Goal: Communication & Community: Answer question/provide support

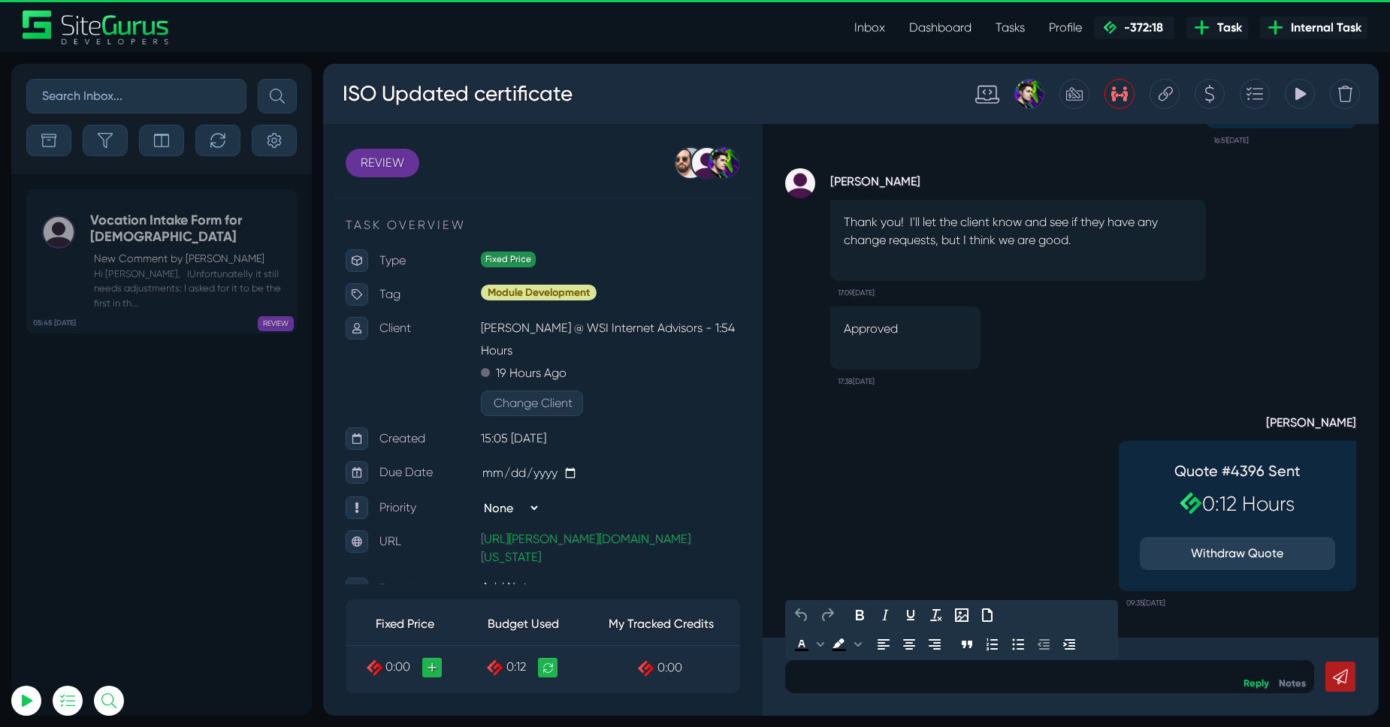
scroll to position [1, 0]
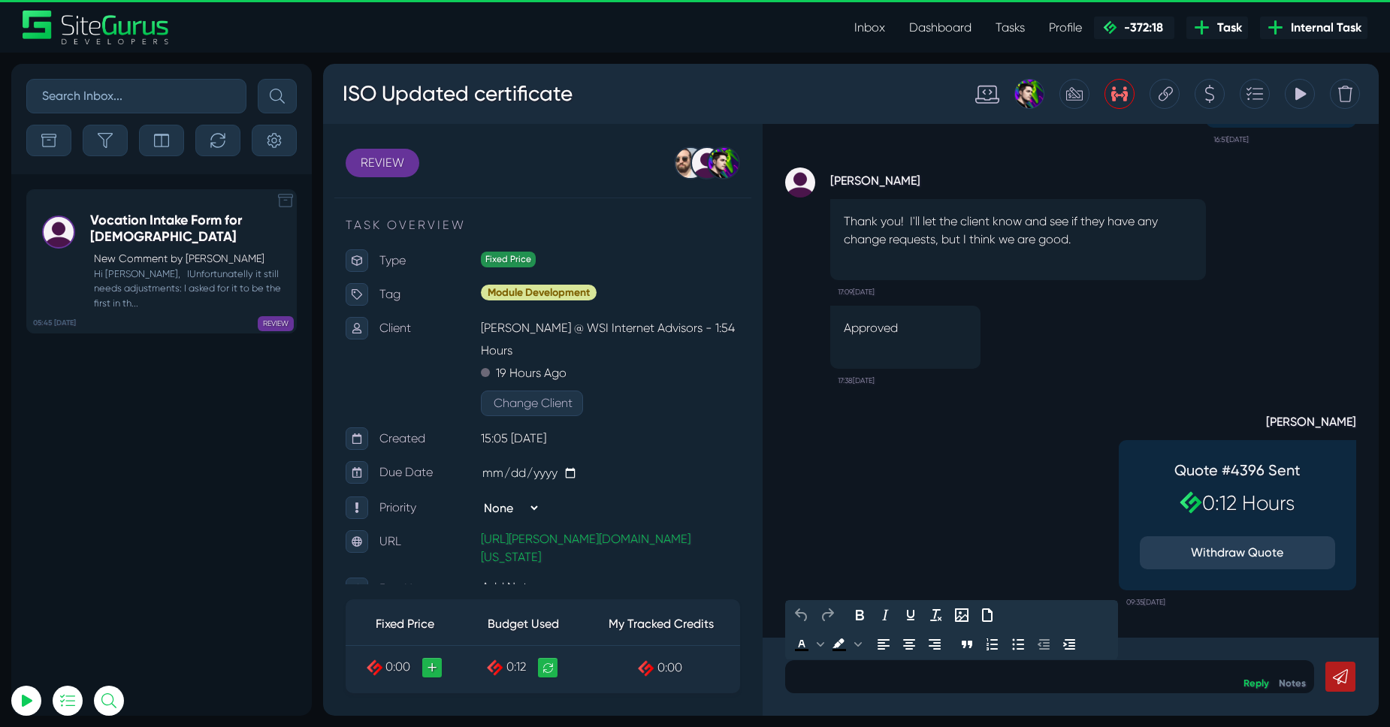
click at [137, 278] on small "Hi [PERSON_NAME], IUnfortunatelly it still needs adjustments: I asked for it to…" at bounding box center [189, 289] width 198 height 44
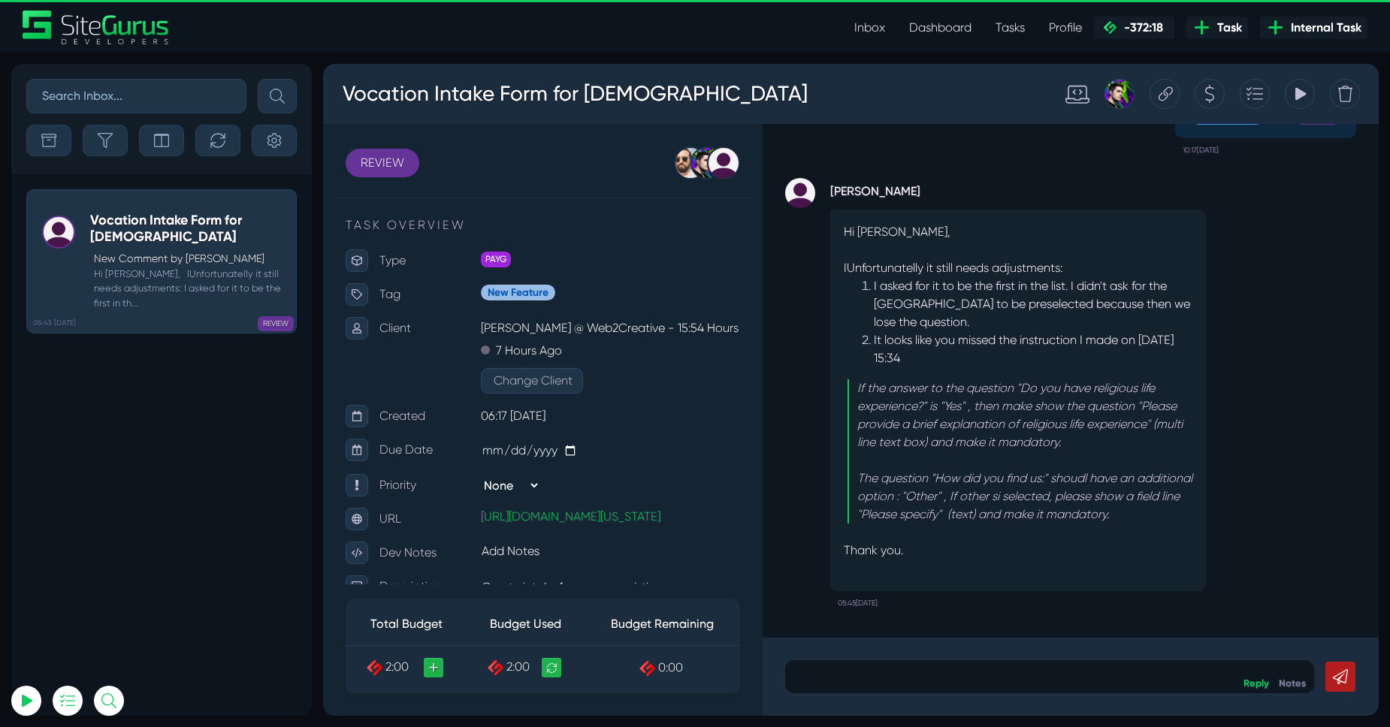
scroll to position [1, 0]
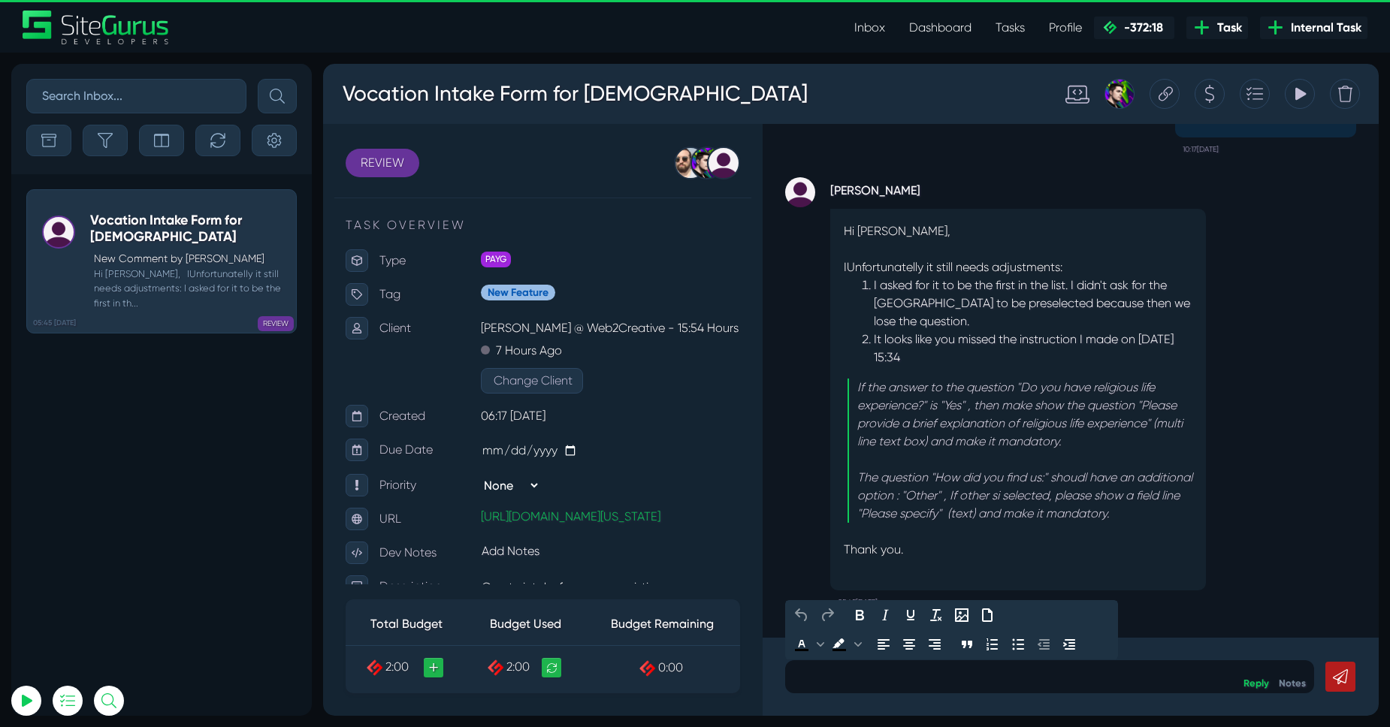
click at [834, 676] on p at bounding box center [1049, 677] width 506 height 18
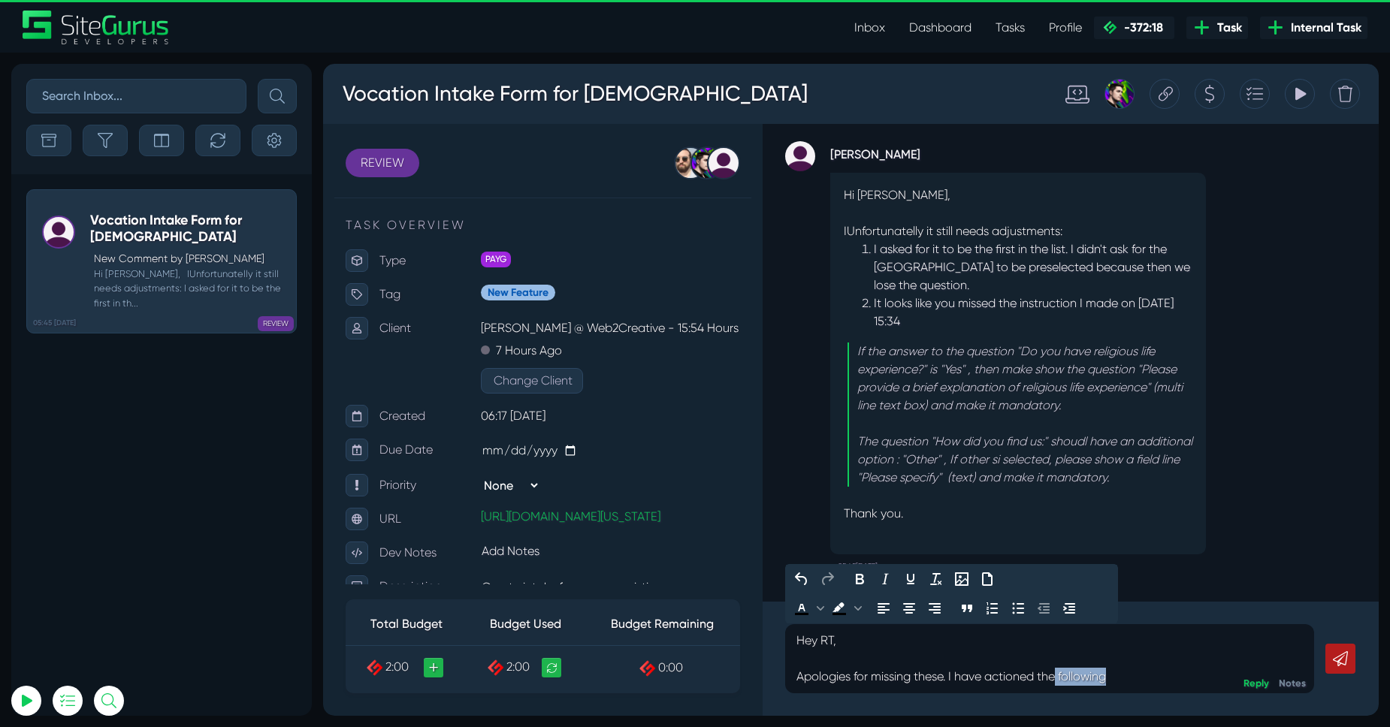
drag, startPoint x: 1128, startPoint y: 679, endPoint x: 1065, endPoint y: 679, distance: 63.1
click at [1061, 682] on p "Hey RT, Apologies for missing these. I have actioned the following" at bounding box center [1049, 659] width 506 height 54
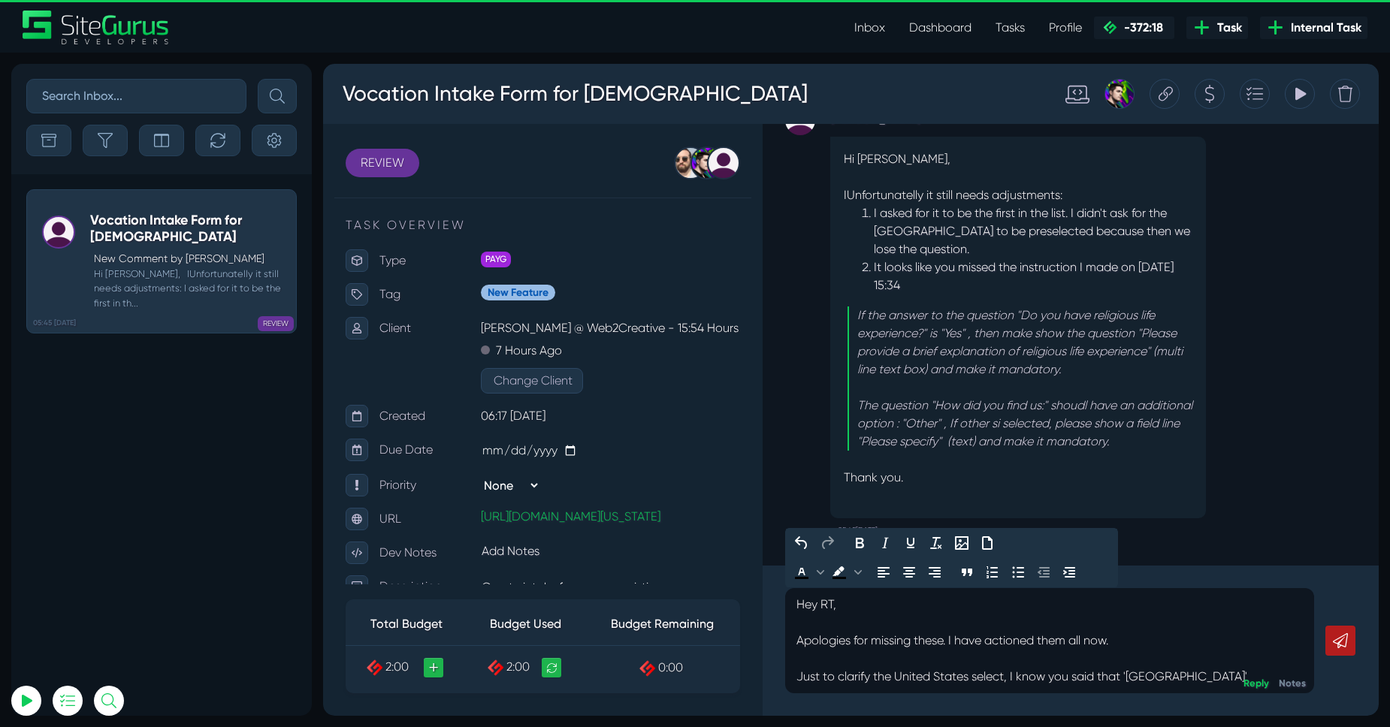
click at [967, 679] on p "Hey RT, Apologies for missing these. I have actioned them all now. Just to clar…" at bounding box center [1049, 641] width 506 height 90
drag, startPoint x: 969, startPoint y: 679, endPoint x: 899, endPoint y: 681, distance: 69.9
click at [899, 681] on p "Hey RT, Apologies for missing these. I have actioned them all now. Just to clar…" at bounding box center [1049, 641] width 506 height 90
click at [1154, 680] on p "Hey RT, Apologies for missing these. I have actioned them all now. Just to clar…" at bounding box center [1049, 641] width 506 height 90
click at [1203, 670] on p "Hey RT, Apologies for missing these. I have actioned them all now. Just to clar…" at bounding box center [1049, 641] width 506 height 90
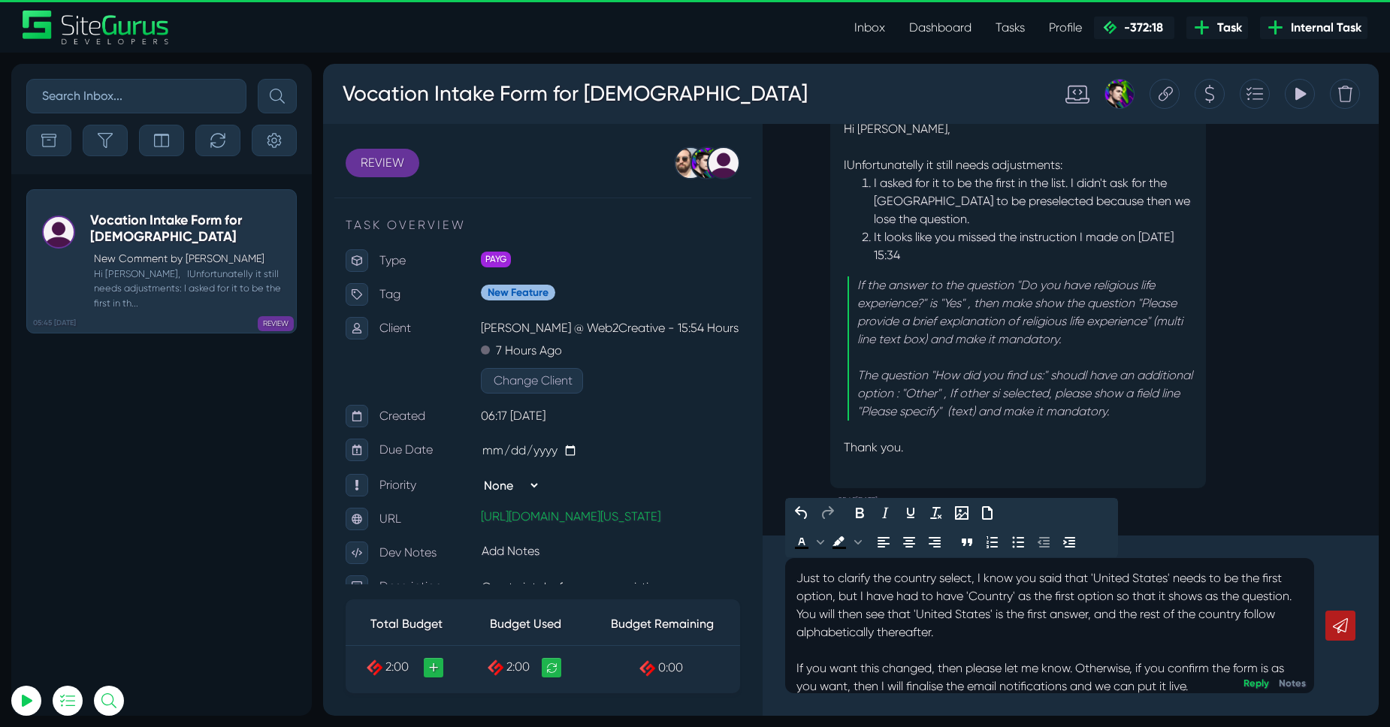
scroll to position [104, 0]
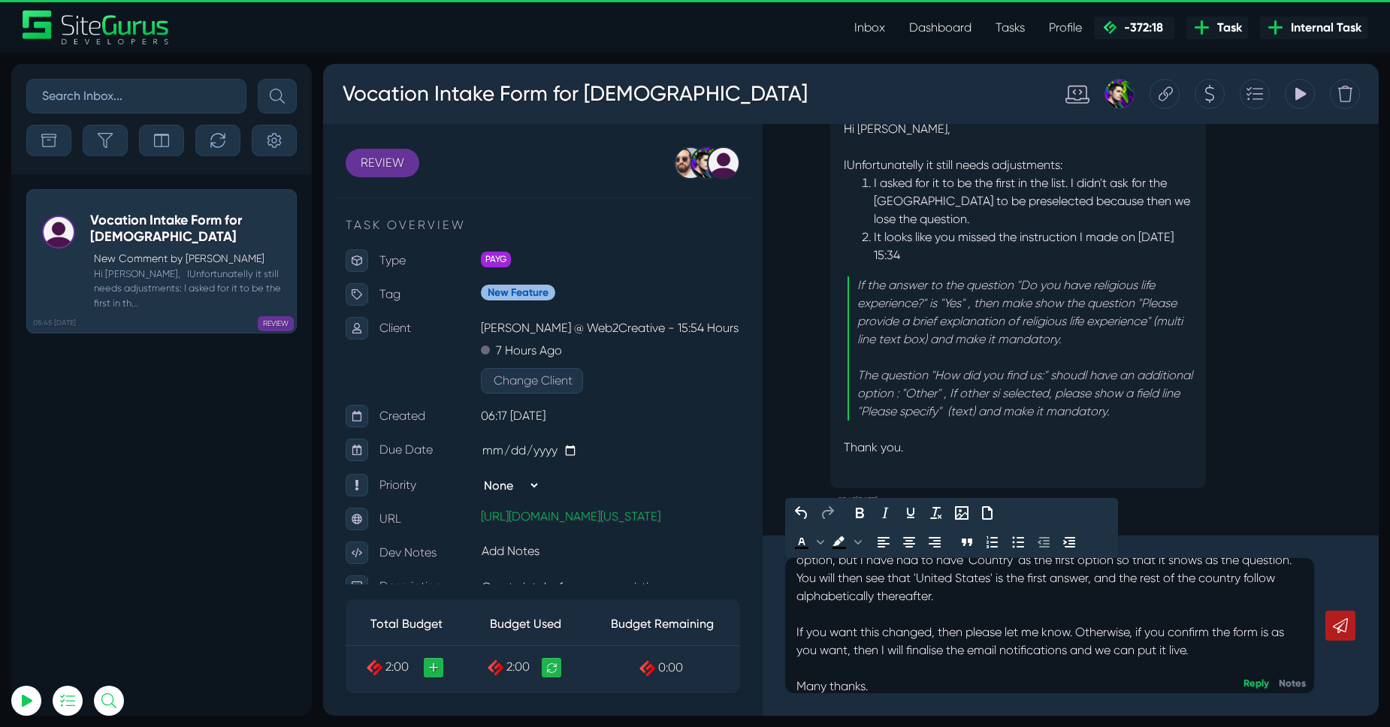
click at [1348, 623] on link at bounding box center [1340, 626] width 30 height 30
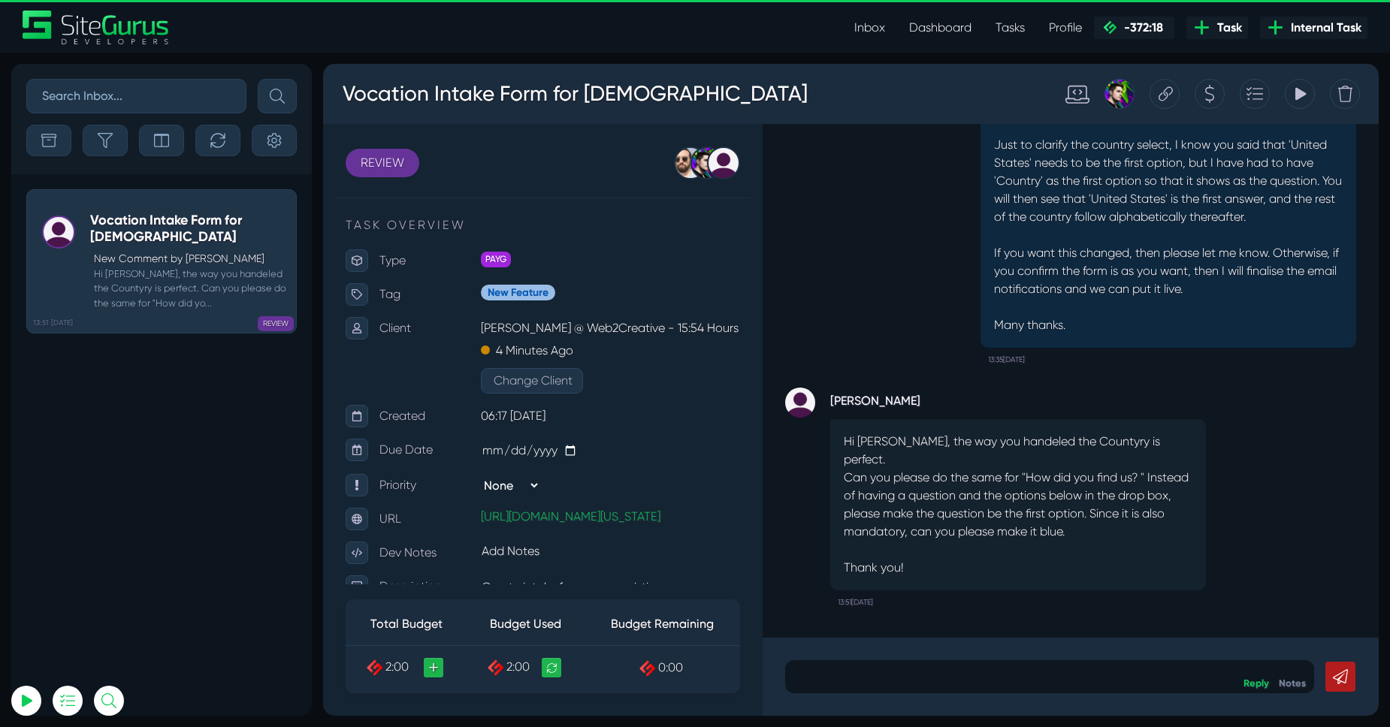
scroll to position [1, 0]
click at [895, 689] on div at bounding box center [1049, 676] width 529 height 33
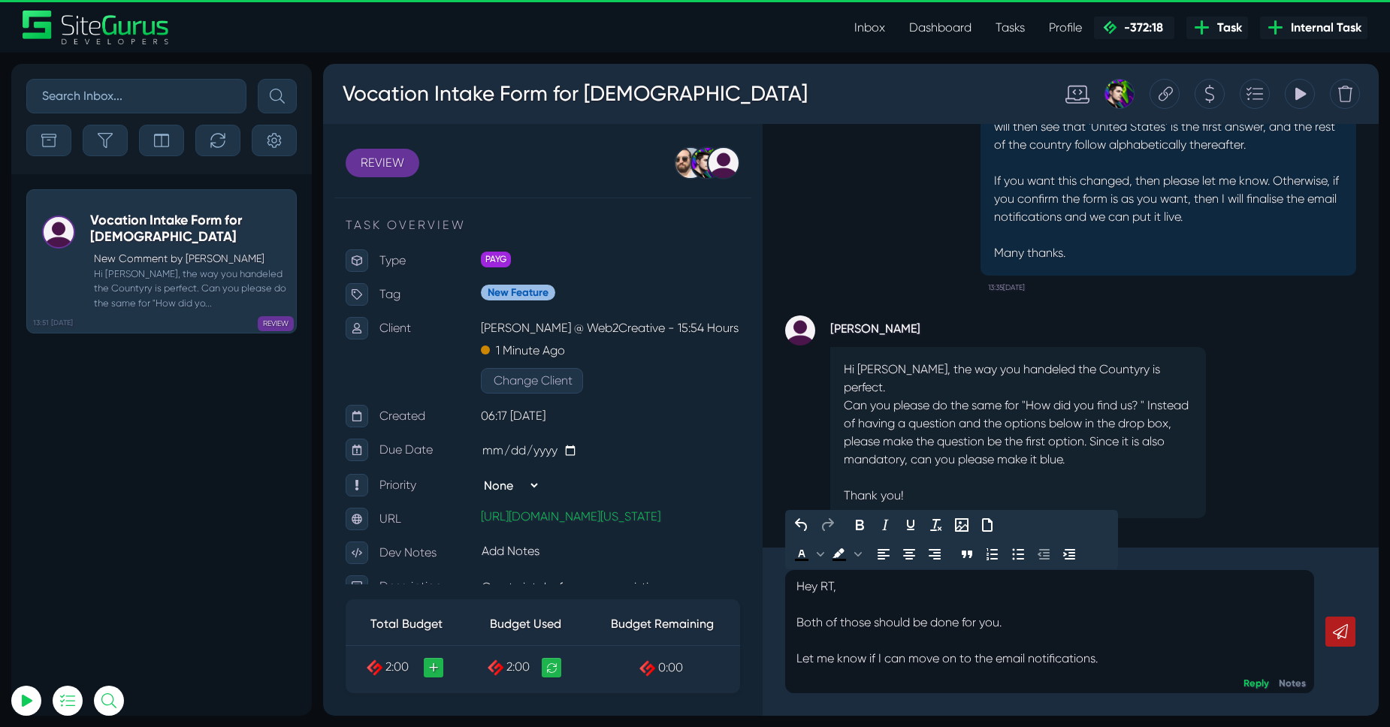
scroll to position [-29, 0]
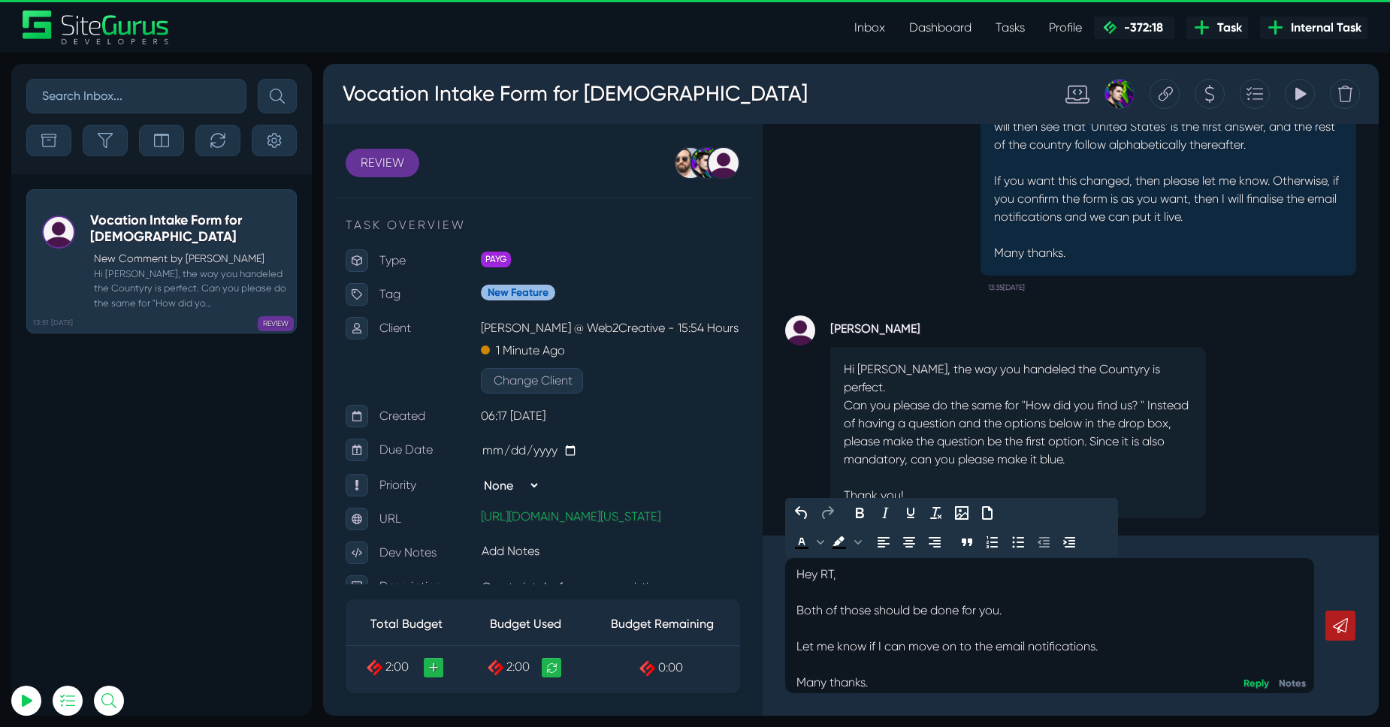
click at [1327, 618] on link at bounding box center [1340, 626] width 30 height 30
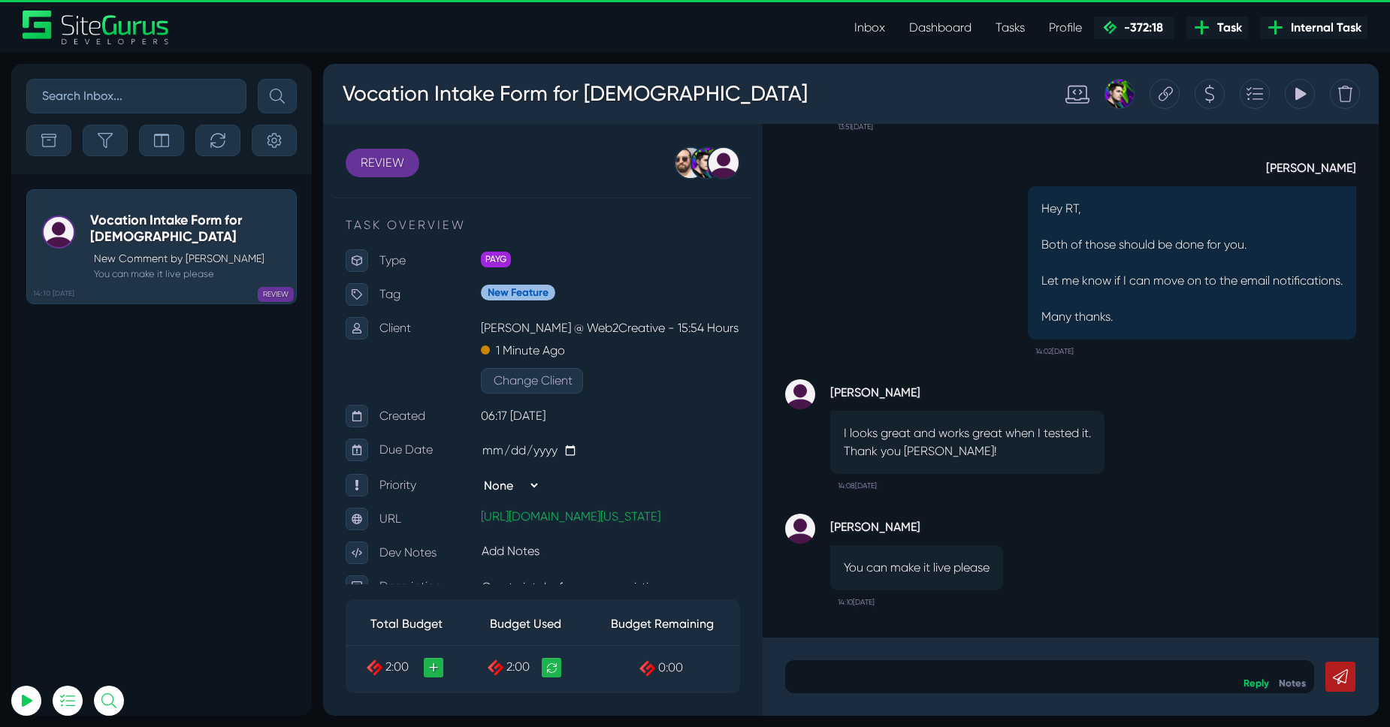
scroll to position [1, 0]
click at [839, 693] on div "Reply Notes" at bounding box center [1070, 677] width 616 height 78
click at [836, 687] on div at bounding box center [1049, 676] width 529 height 33
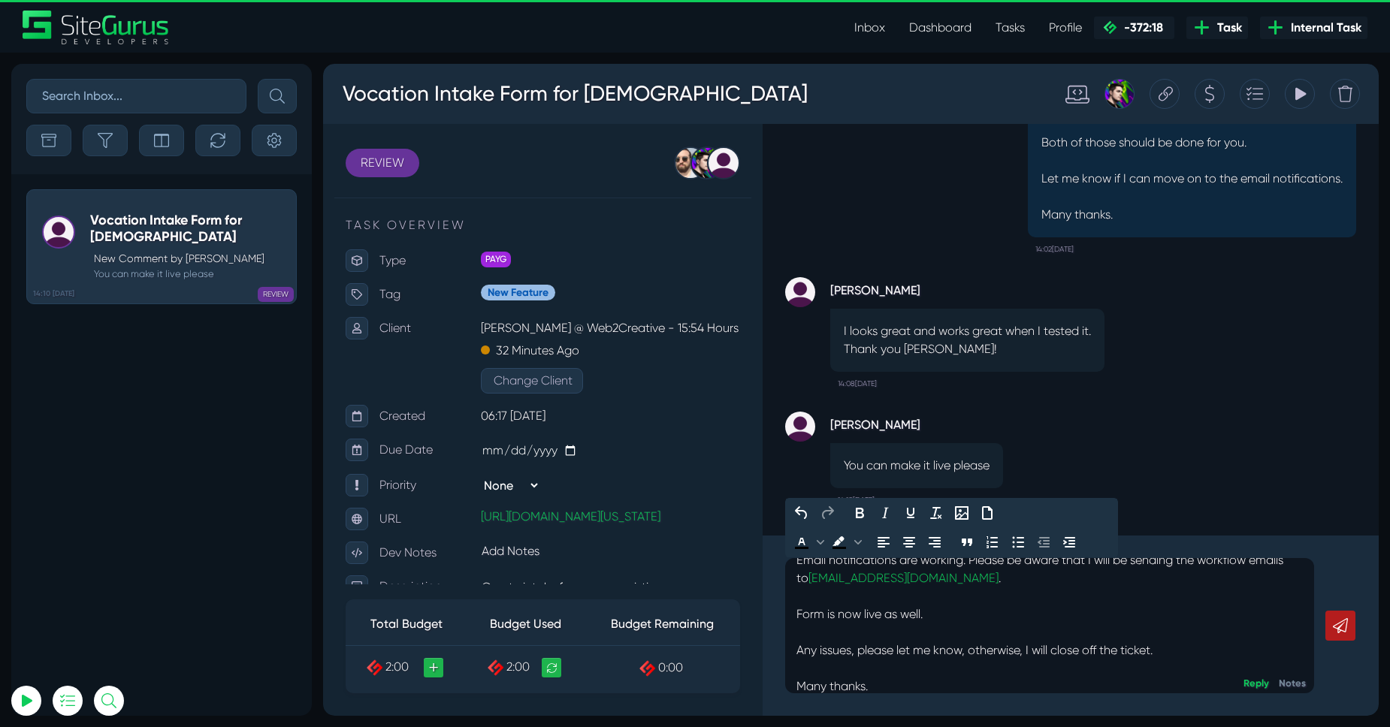
click at [1357, 634] on div "Hey RT, Email notifications are working. Please be aware that I will be sending…" at bounding box center [1070, 626] width 616 height 180
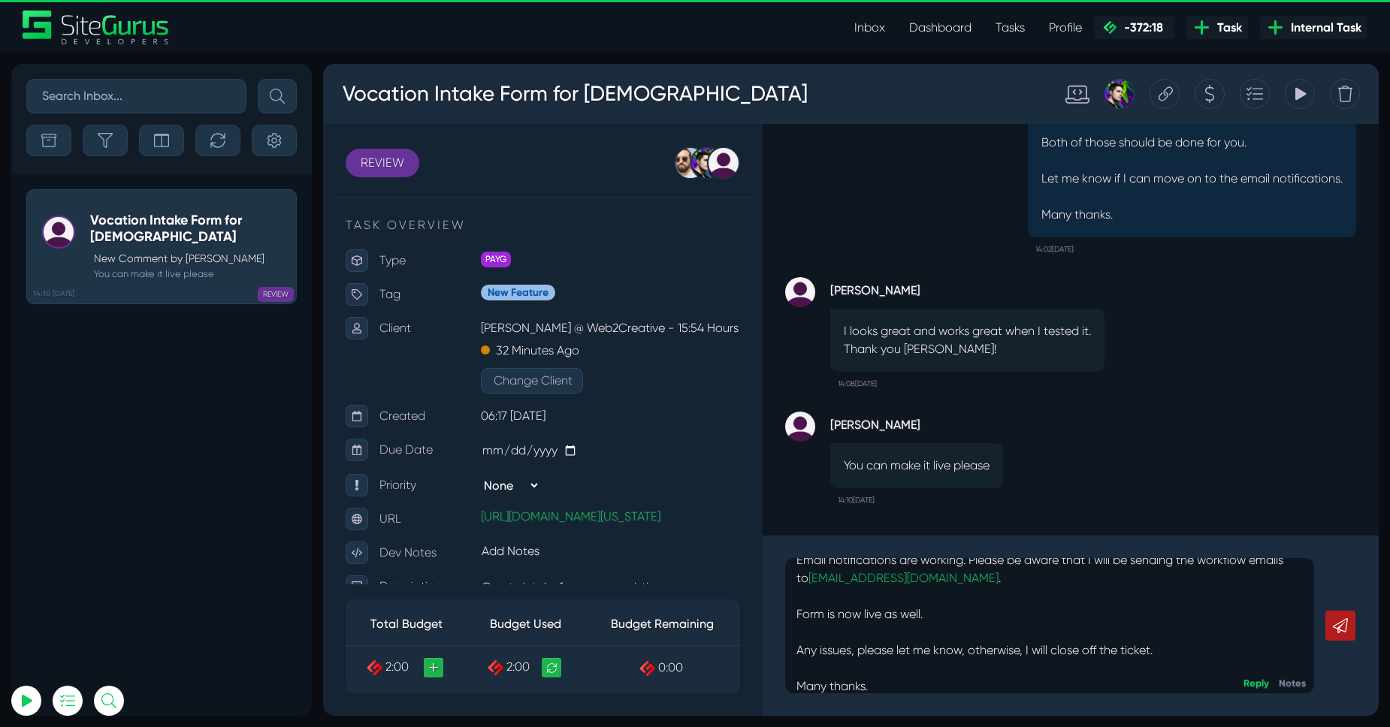
click at [1346, 628] on icon at bounding box center [1340, 625] width 15 height 15
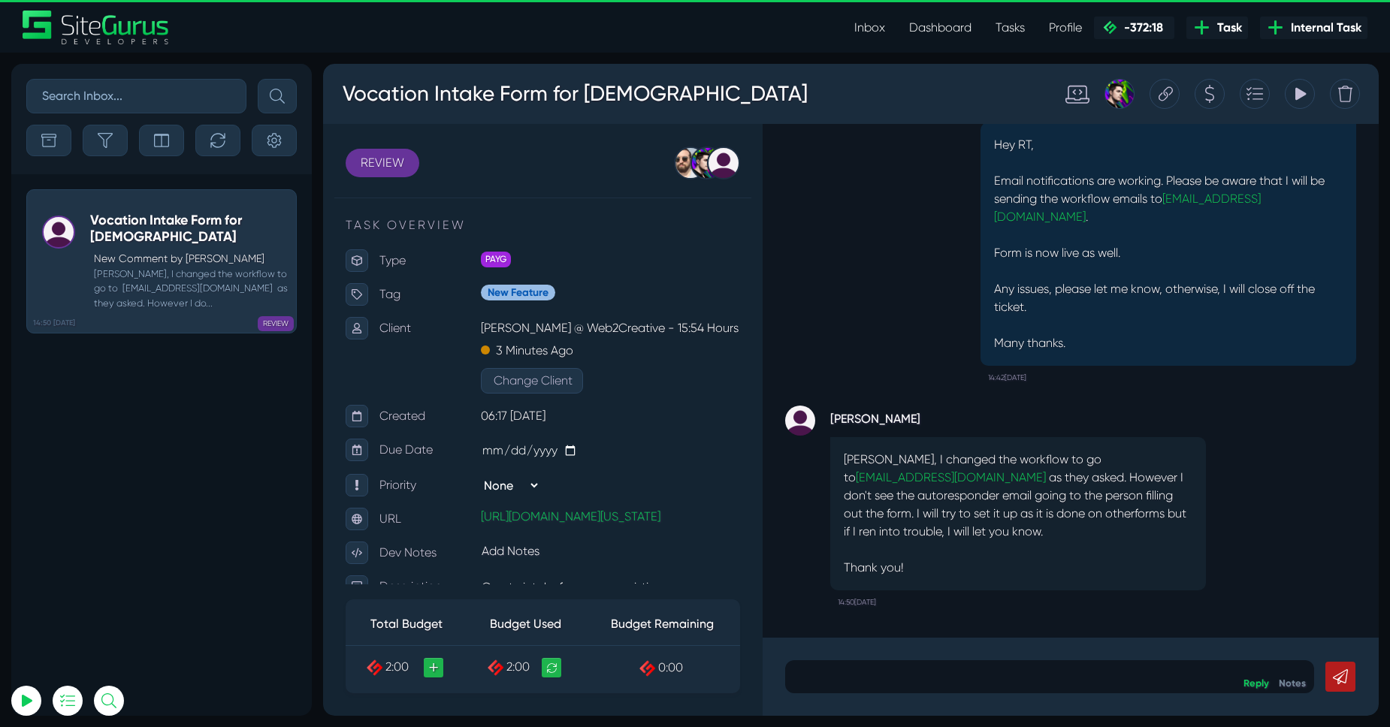
click at [894, 650] on body "Vocation Intake Form for [DEMOGRAPHIC_DATA] Tracking Totals Total 2.0 REVIEW OP…" at bounding box center [850, 390] width 1055 height 652
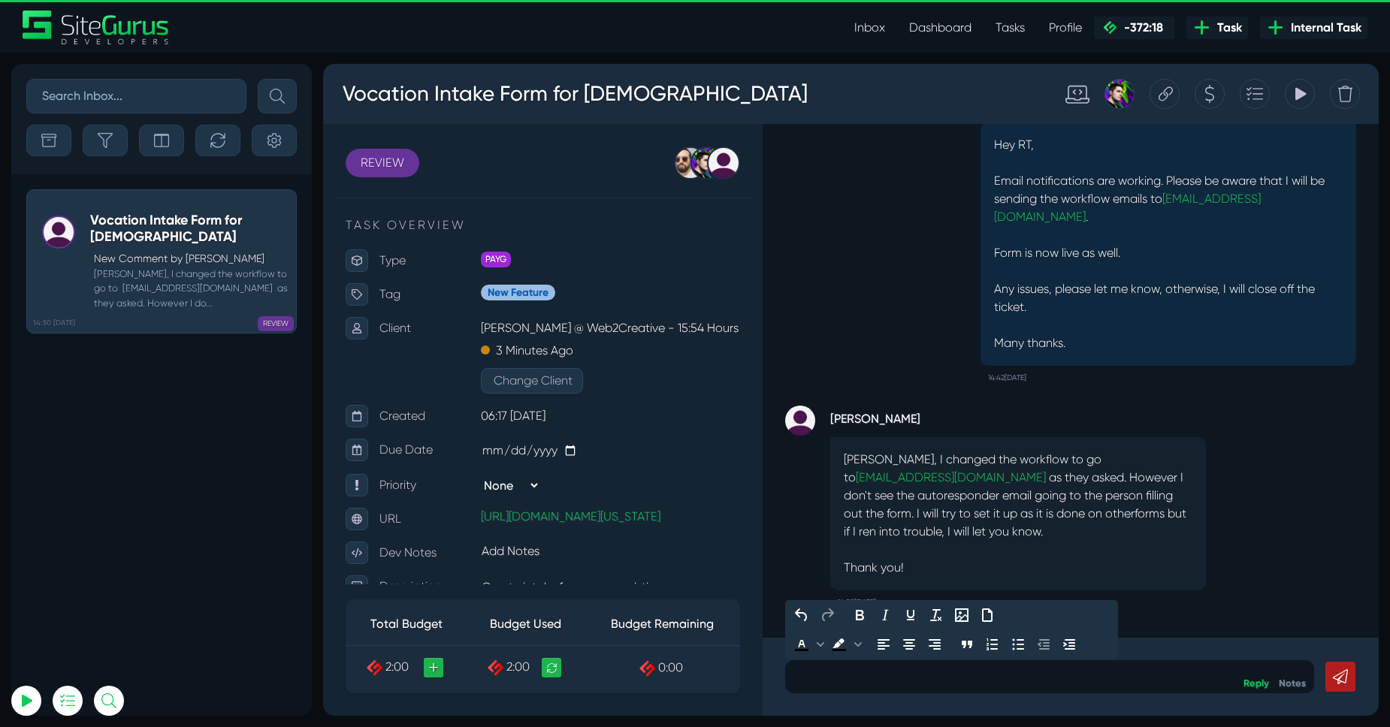
click at [910, 352] on div "[PERSON_NAME] Hey RT, Email notifications are working. Please be aware that I w…" at bounding box center [1070, 232] width 571 height 315
